Goal: Task Accomplishment & Management: Use online tool/utility

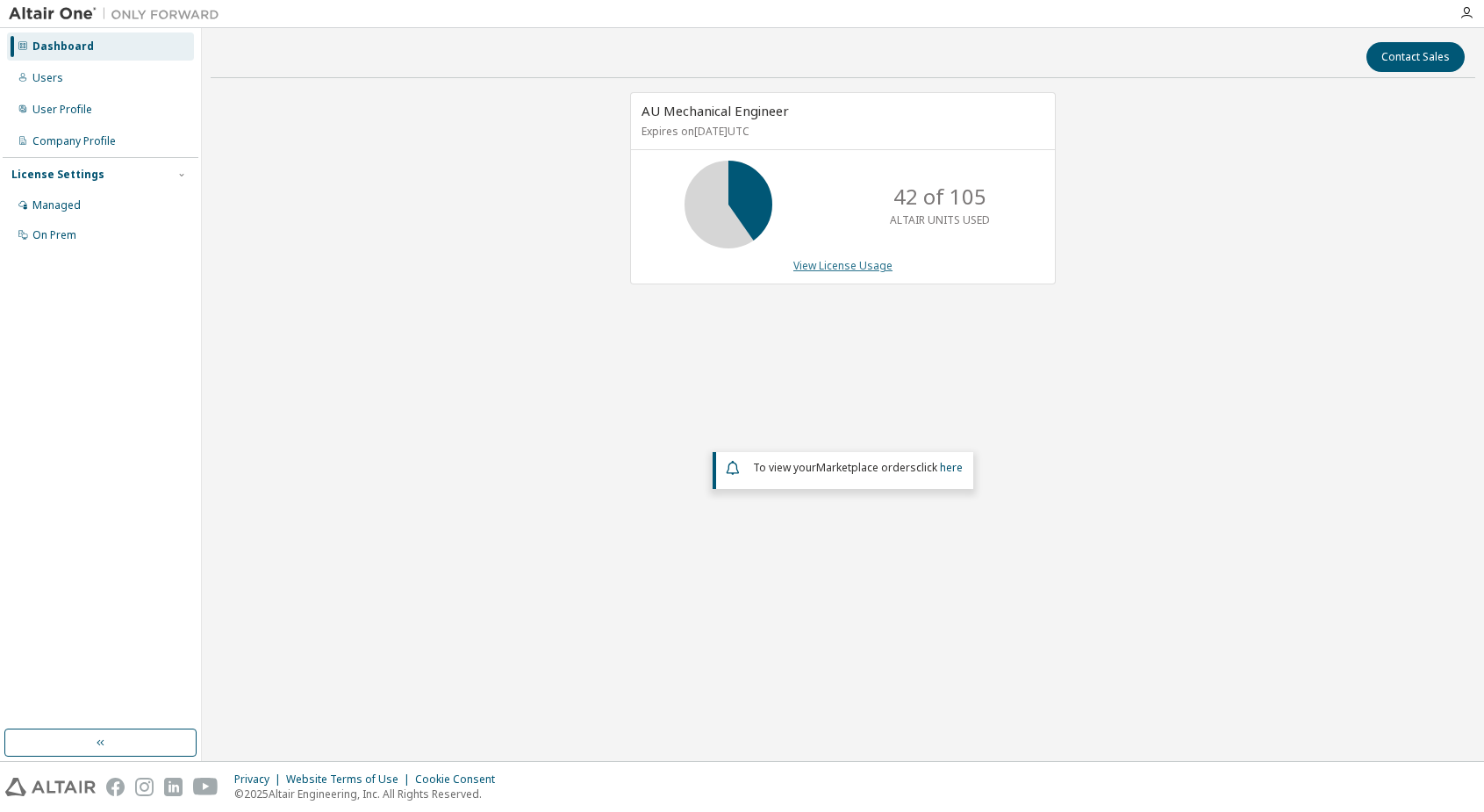
click at [845, 270] on link "View License Usage" at bounding box center [843, 265] width 99 height 15
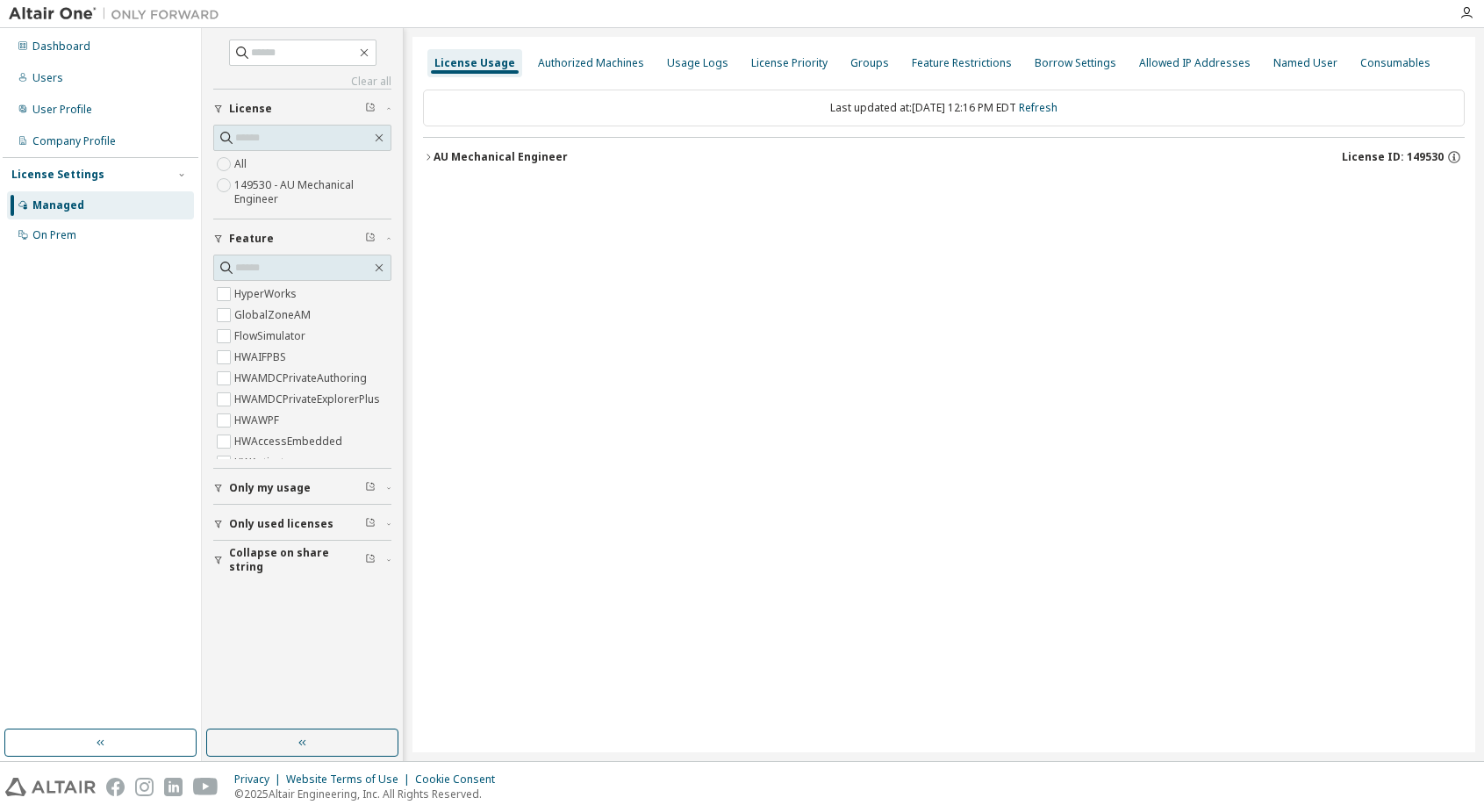
click at [449, 154] on div "AU Mechanical Engineer" at bounding box center [500, 157] width 135 height 14
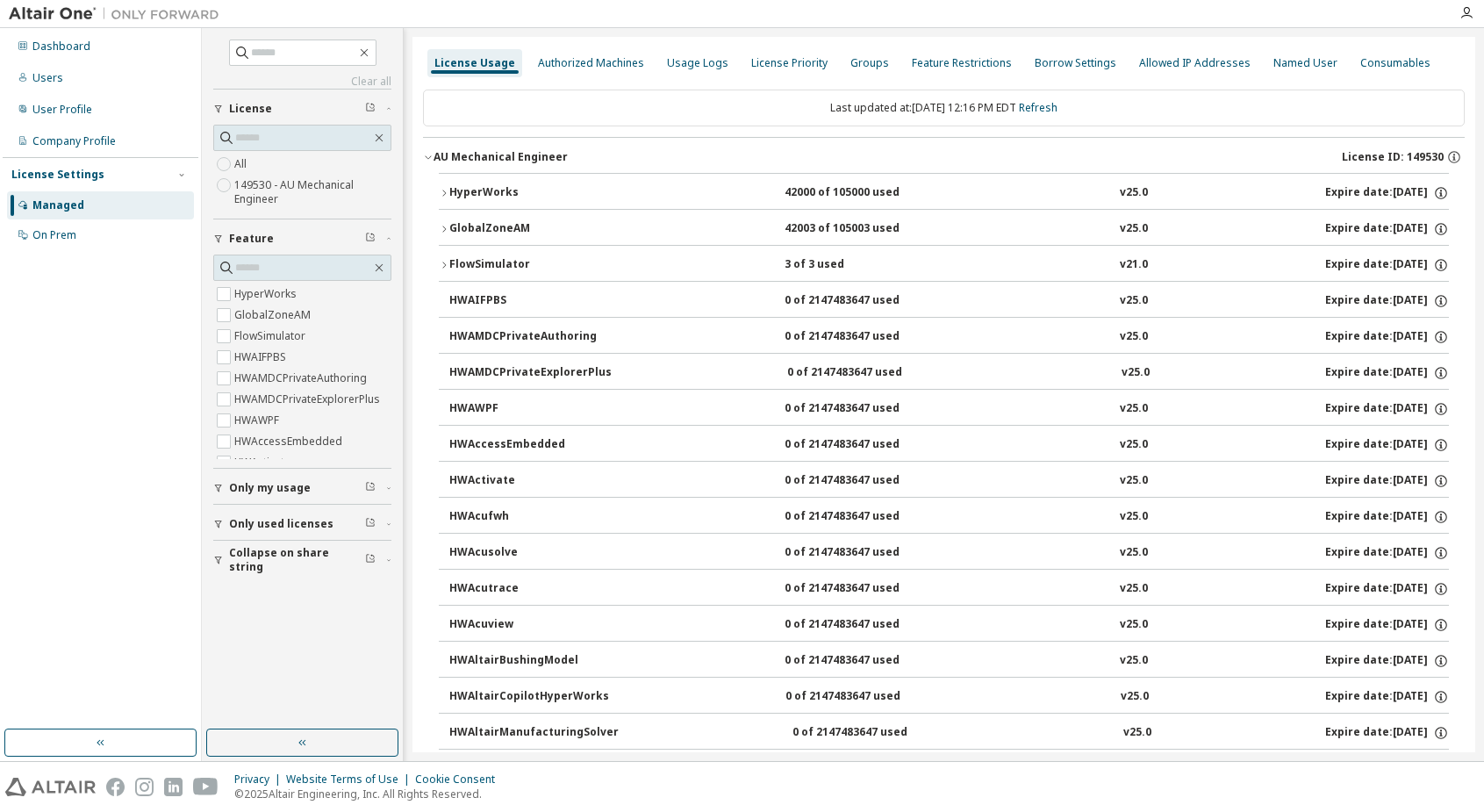
click at [481, 264] on div "FlowSimulator" at bounding box center [528, 264] width 158 height 16
